Goal: Task Accomplishment & Management: Use online tool/utility

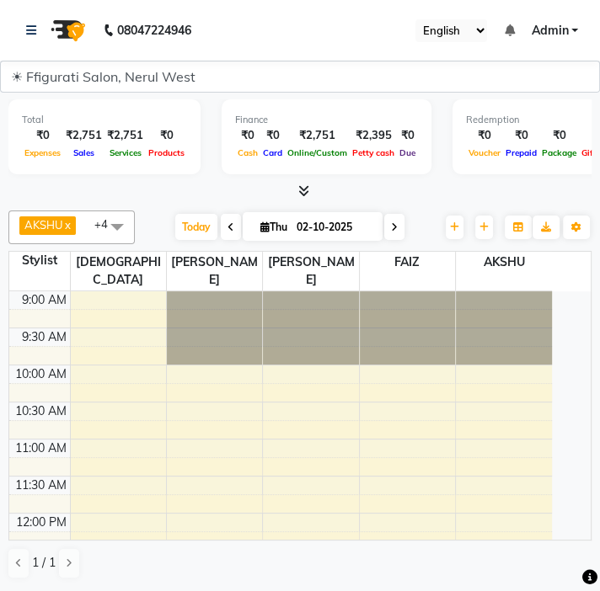
click at [385, 15] on nav "08047224946 Select Location × Ffigurati Salon, Nerul West English ENGLISH Españ…" at bounding box center [300, 30] width 600 height 61
click at [356, 555] on div "1 / 1" at bounding box center [299, 563] width 583 height 32
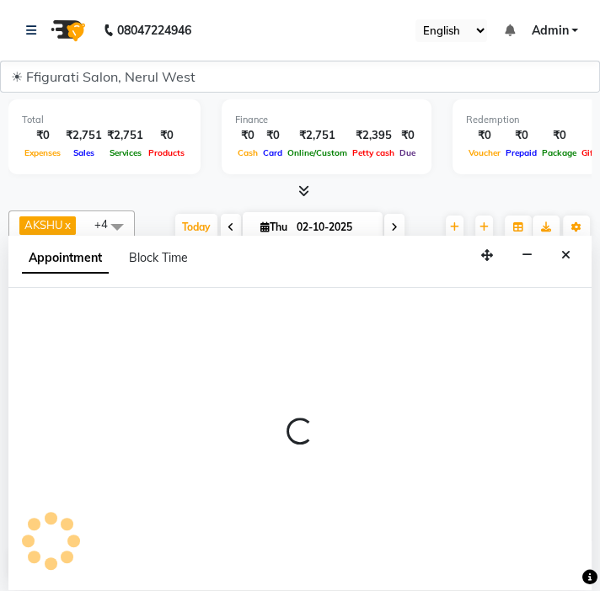
select select "44742"
select select "615"
select select "tentative"
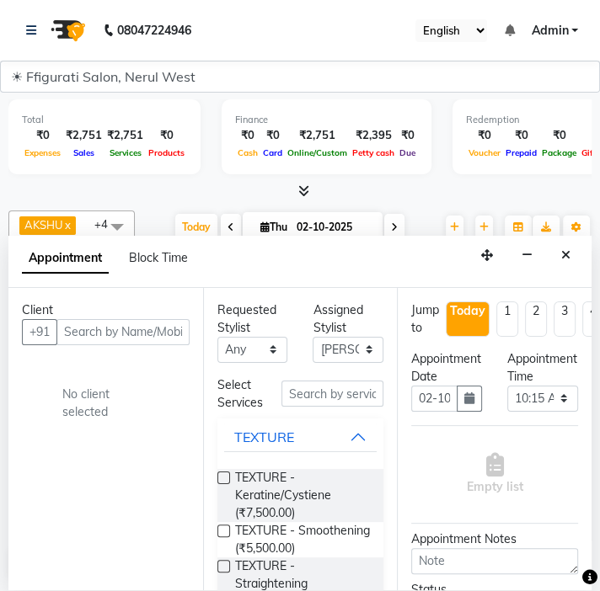
click at [366, 42] on nav "08047224946 Select Location × Ffigurati Salon, Nerul West English ENGLISH Españ…" at bounding box center [300, 30] width 600 height 61
click at [371, 50] on nav "08047224946 Select Location × Ffigurati Salon, Nerul West English ENGLISH Españ…" at bounding box center [300, 30] width 600 height 61
click at [356, 489] on span "TEXTURE - Keratine/Cystiene (₹7,500.00)" at bounding box center [303, 495] width 136 height 53
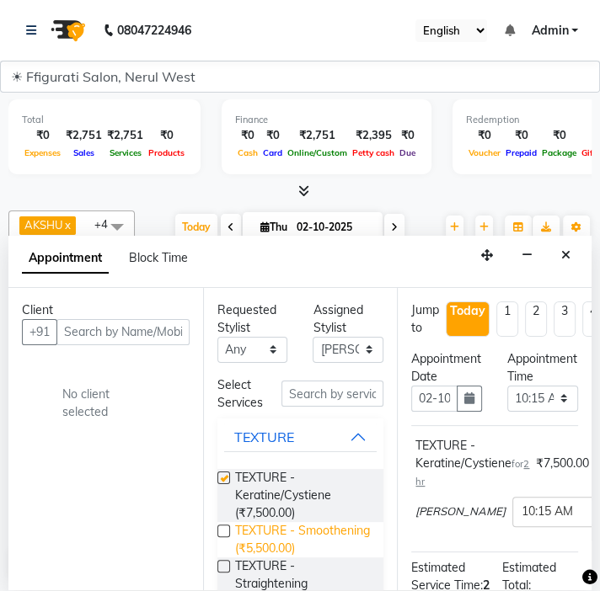
checkbox input "false"
click at [53, 444] on div "Client +91 No client selected" at bounding box center [105, 439] width 195 height 302
click at [275, 88] on select "☀ Ffigurati Salon, Nerul West" at bounding box center [300, 77] width 600 height 32
click at [199, 472] on div "Client +91 No client selected" at bounding box center [105, 439] width 195 height 302
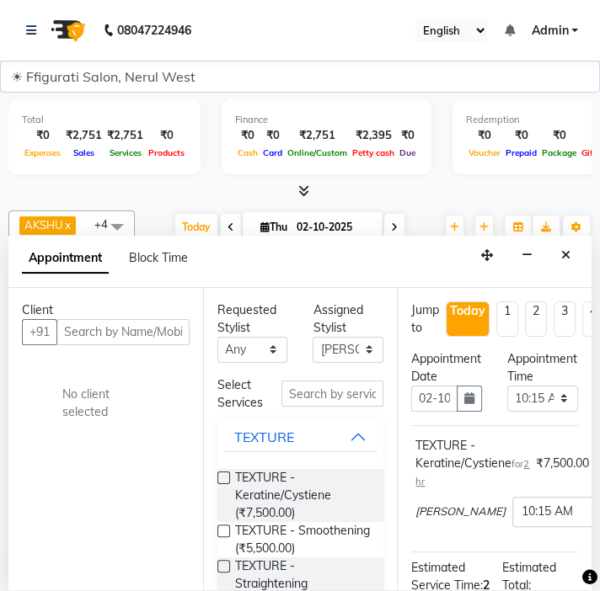
click at [194, 465] on div "Client +91 No client selected" at bounding box center [105, 439] width 195 height 302
click at [169, 436] on div "Client +91 No client selected" at bounding box center [105, 439] width 195 height 302
